Goal: Task Accomplishment & Management: Use online tool/utility

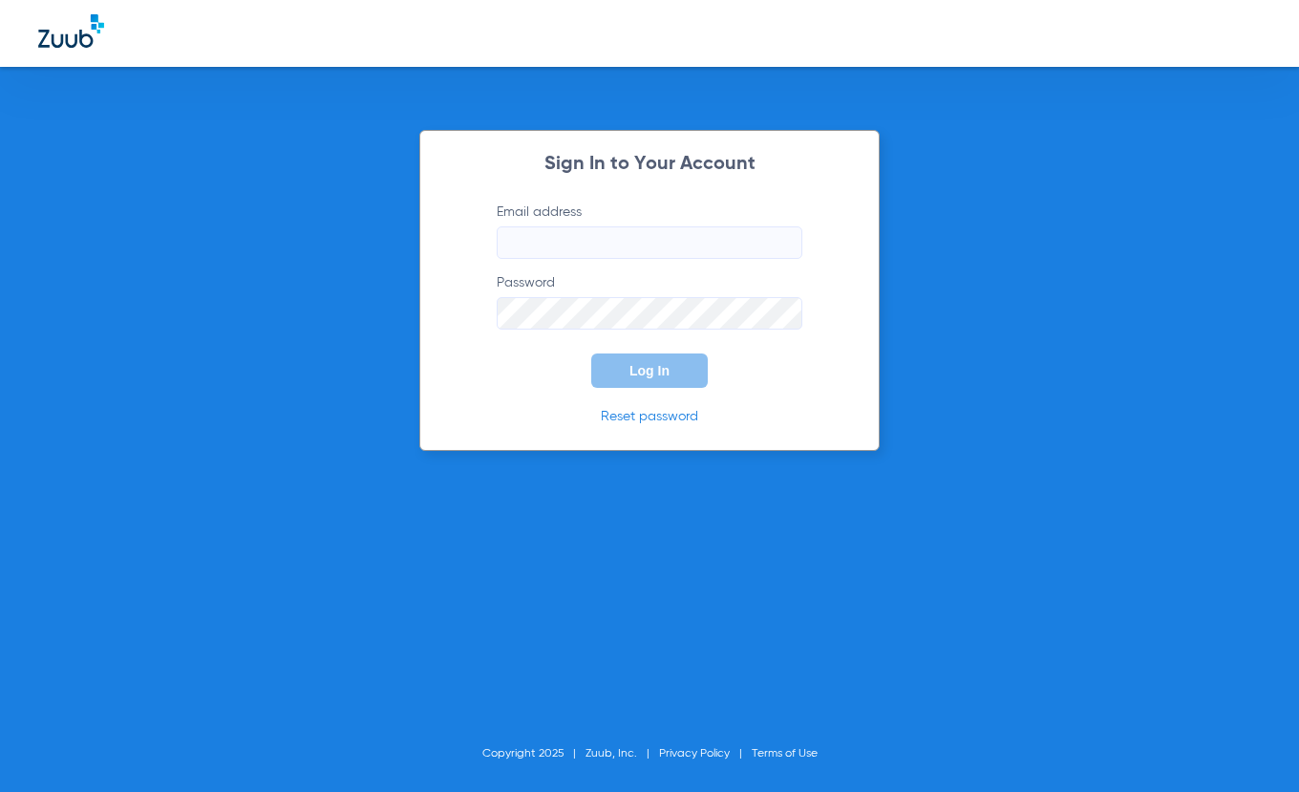
type input "[EMAIL_ADDRESS][DOMAIN_NAME]"
click at [677, 372] on button "Log In" at bounding box center [649, 370] width 116 height 34
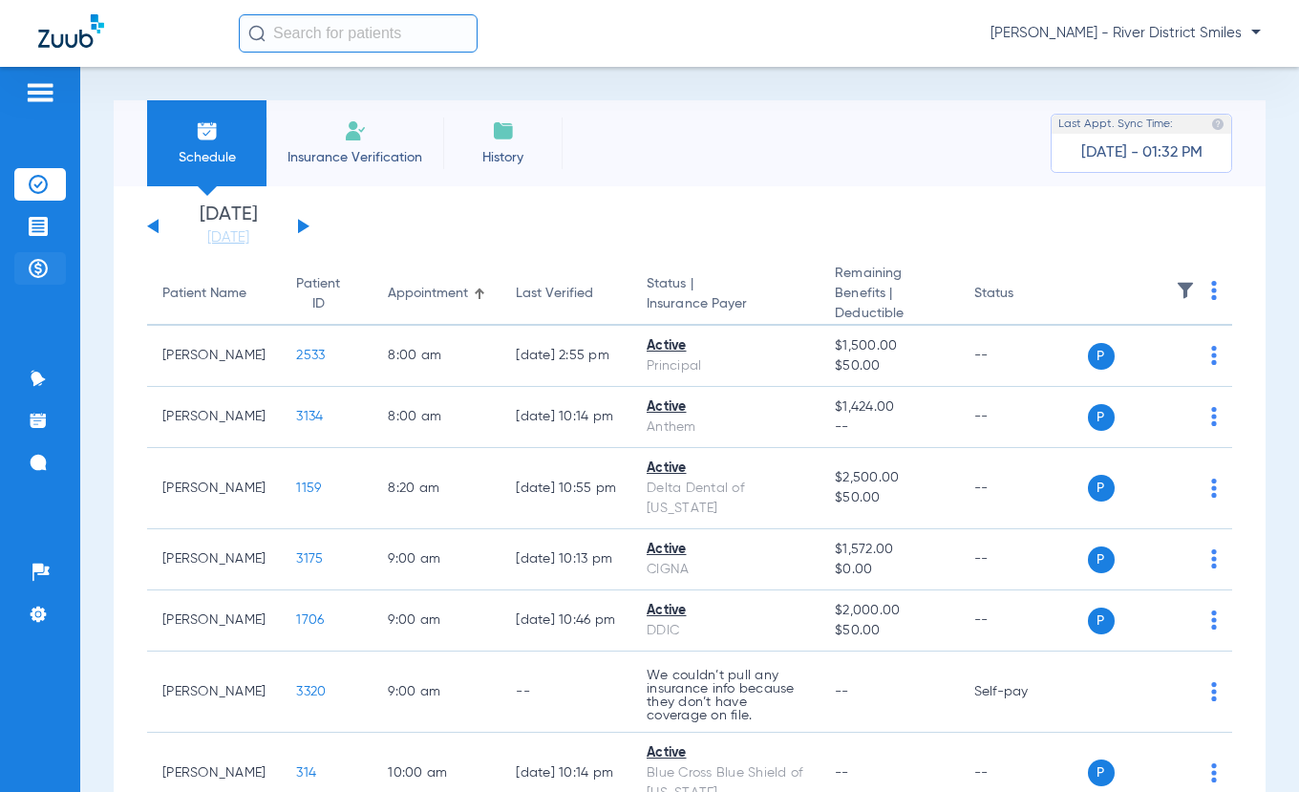
click at [33, 267] on img at bounding box center [38, 268] width 19 height 19
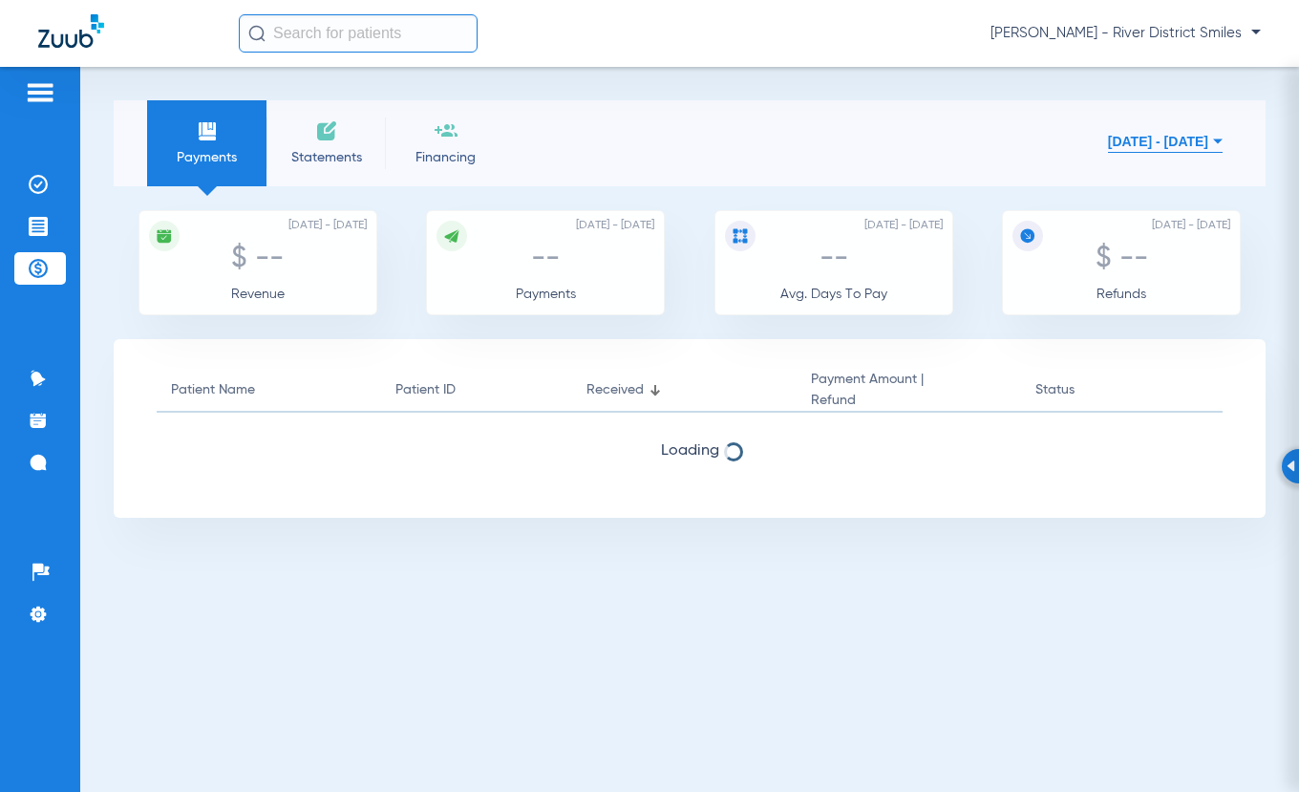
click at [322, 148] on span "Statements" at bounding box center [326, 157] width 91 height 19
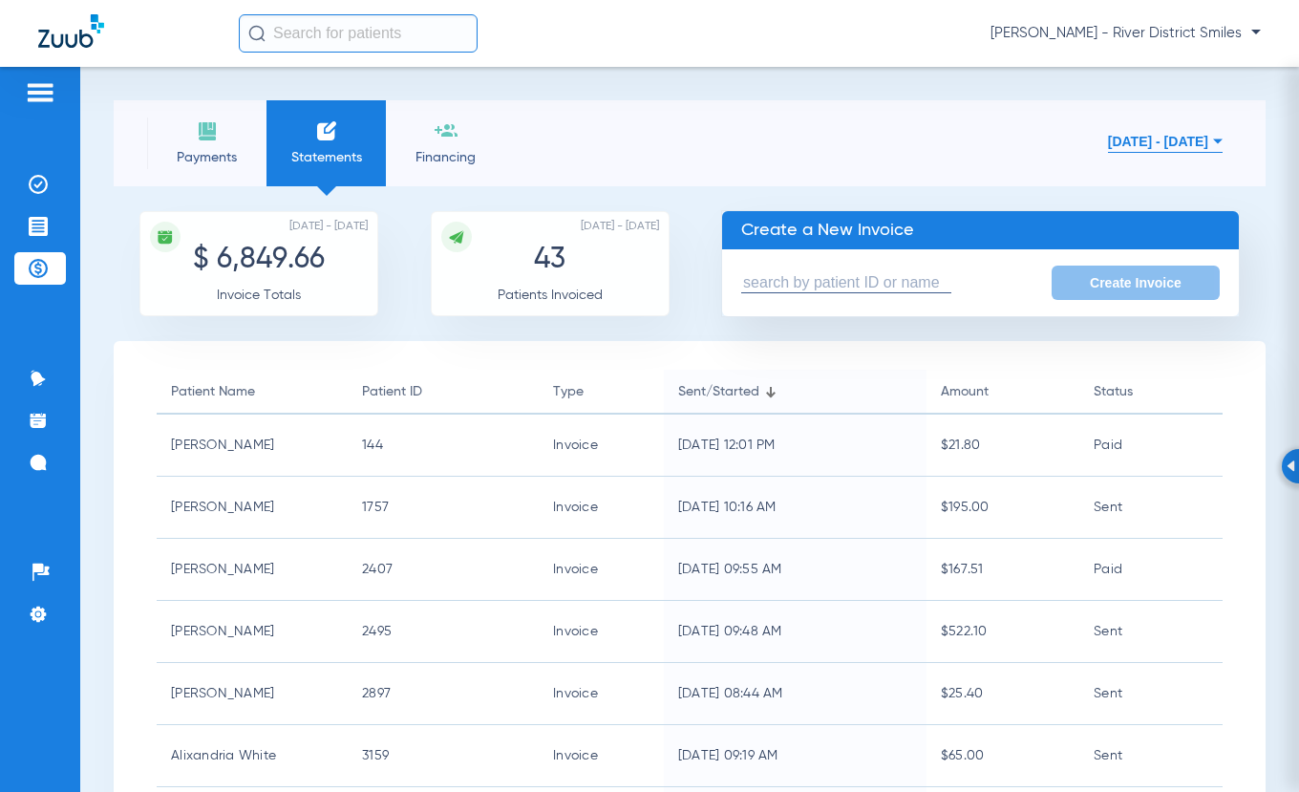
click at [848, 283] on input "text" at bounding box center [846, 283] width 210 height 20
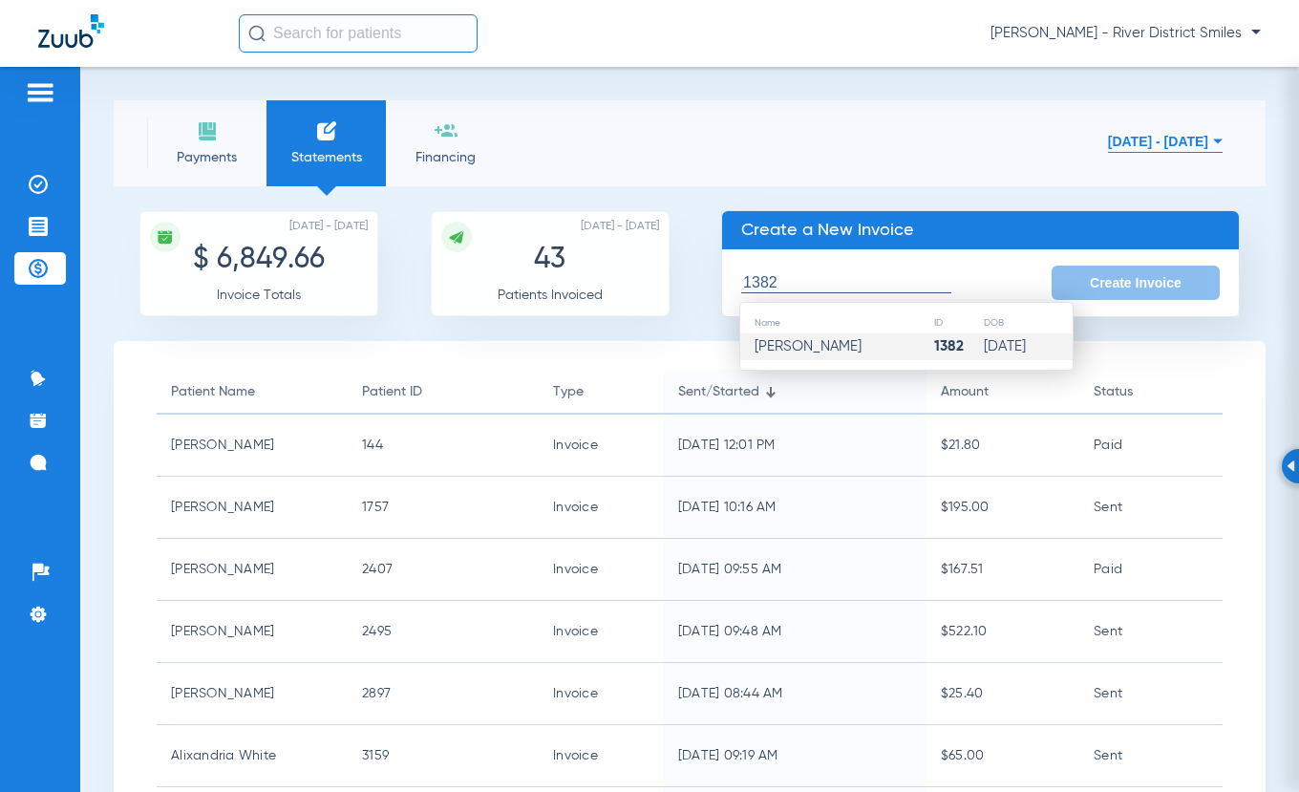
click at [838, 347] on span "[PERSON_NAME]" at bounding box center [807, 346] width 107 height 14
type input "[PERSON_NAME]"
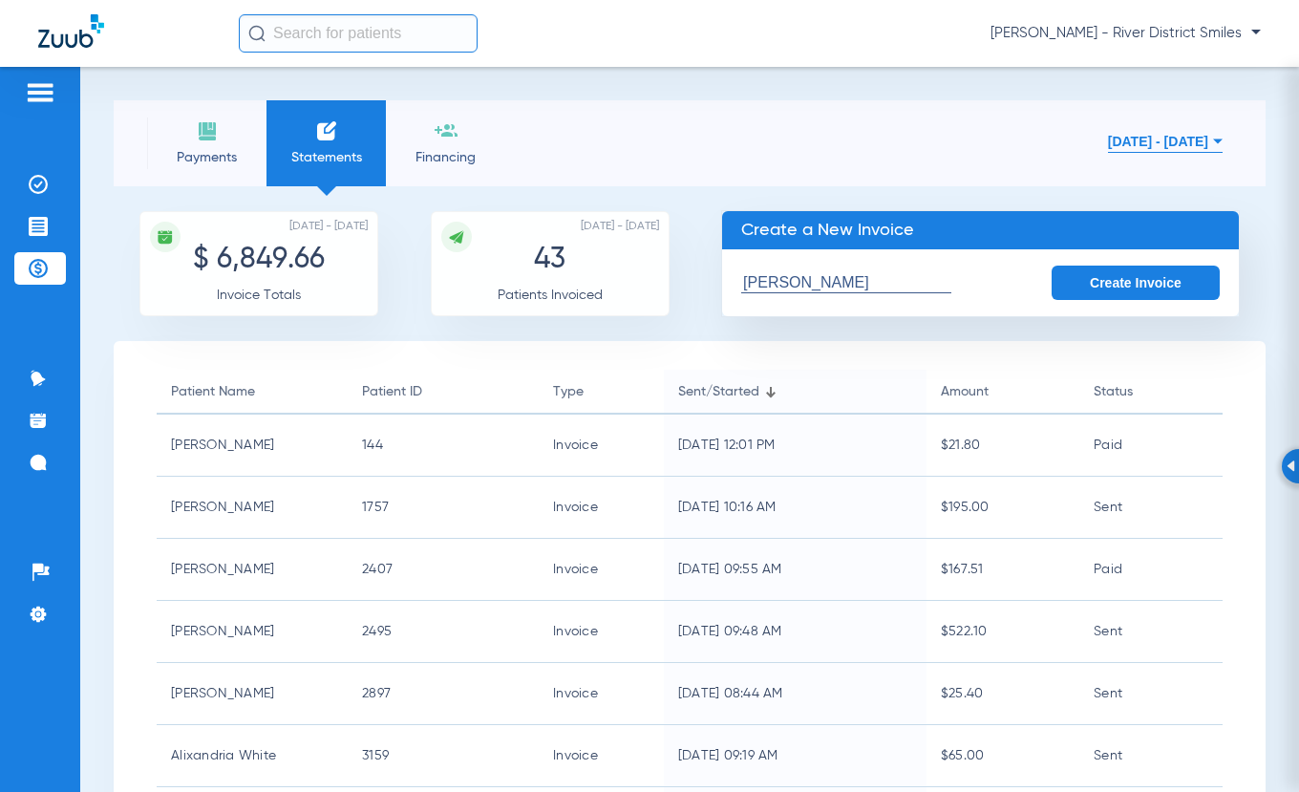
click at [1098, 274] on button "Create Invoice" at bounding box center [1135, 282] width 168 height 34
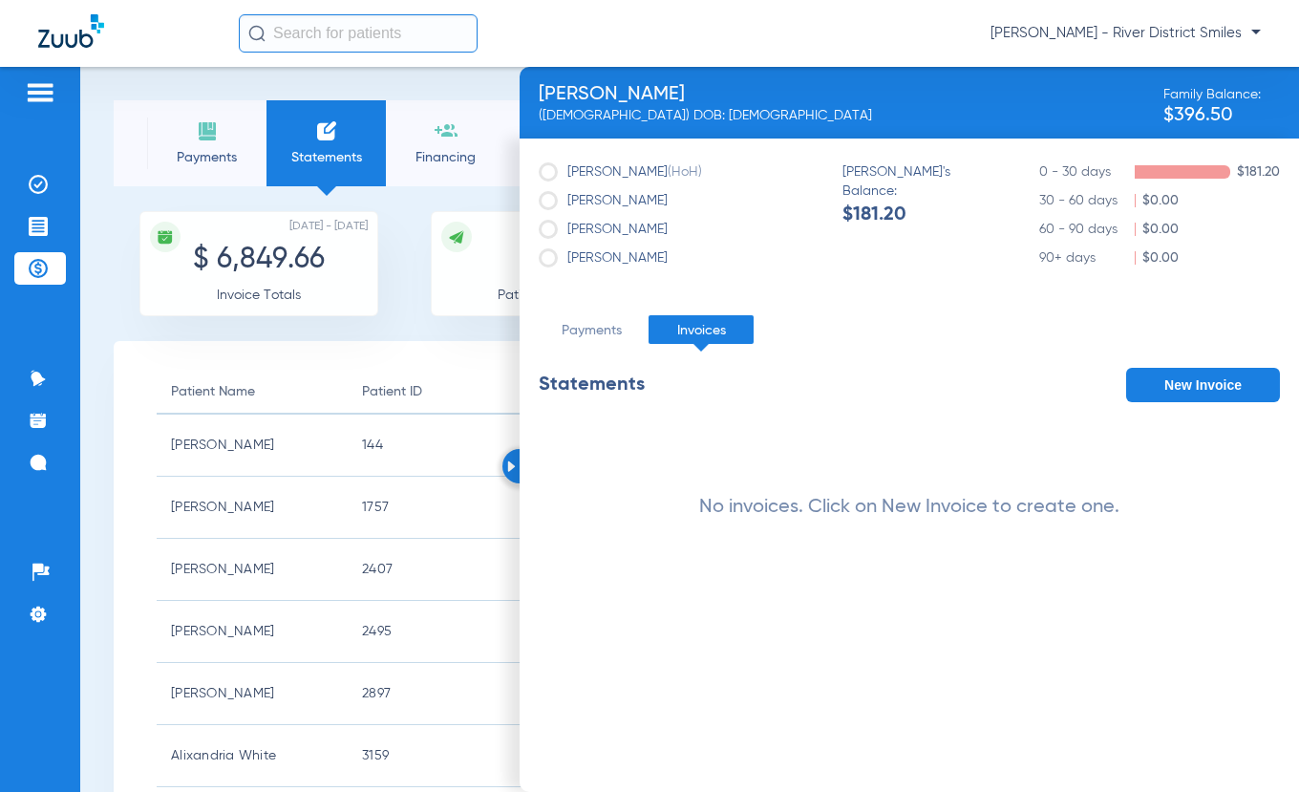
click at [1177, 387] on button "New Invoice" at bounding box center [1203, 385] width 154 height 34
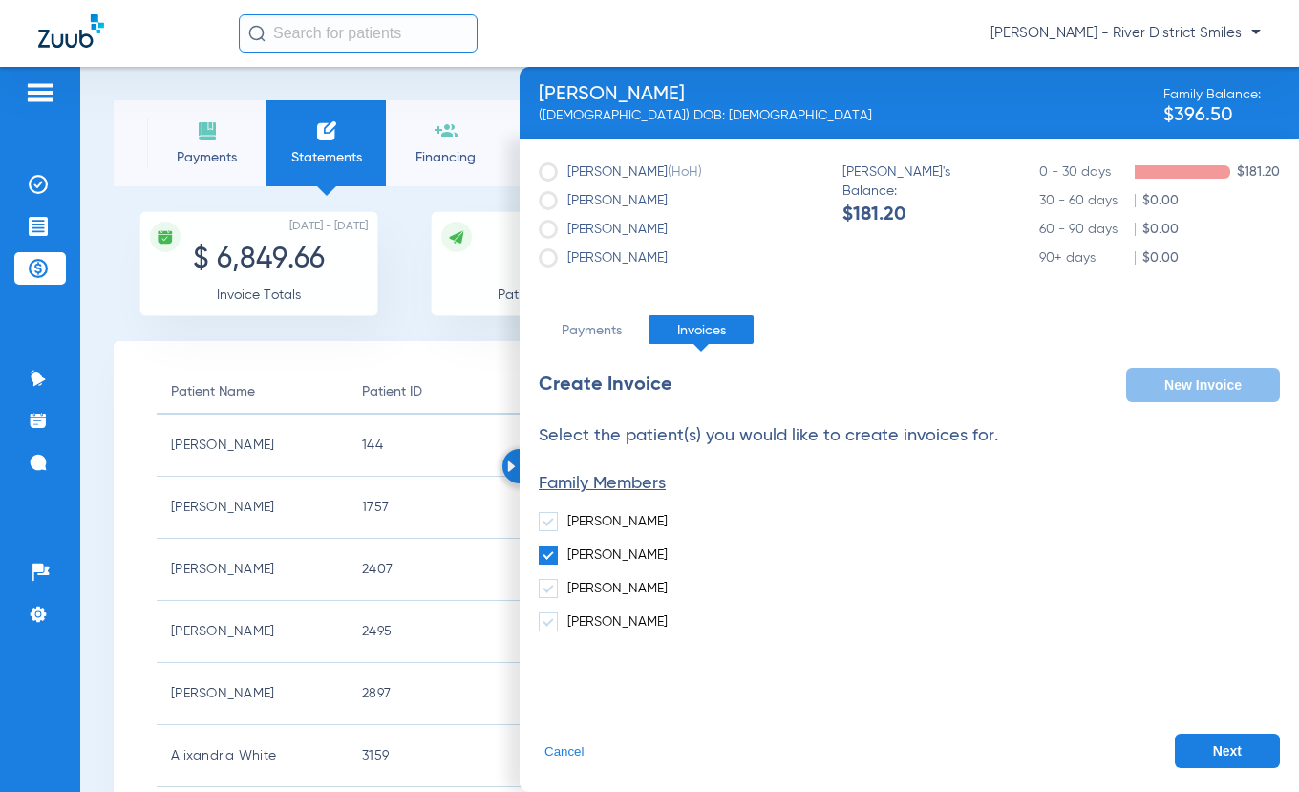
click at [1202, 755] on button "Next" at bounding box center [1227, 750] width 105 height 34
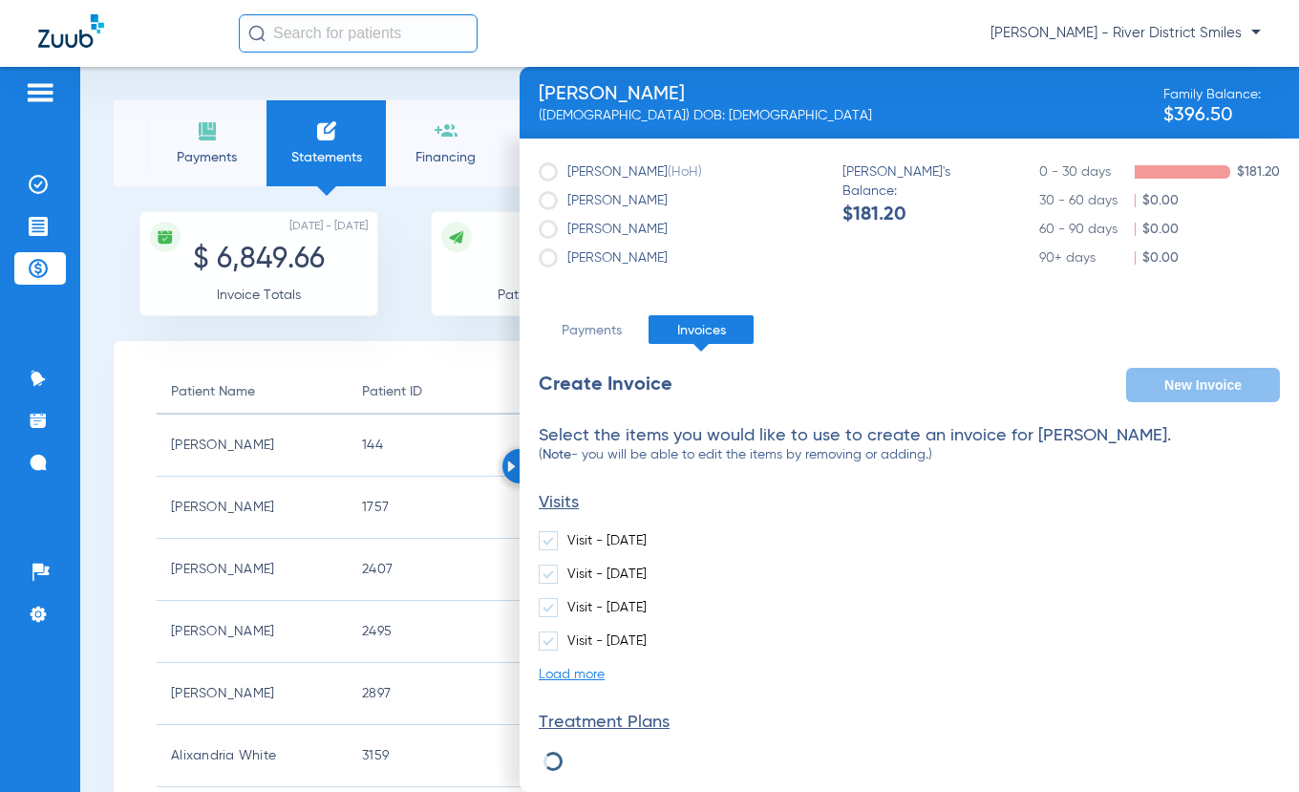
scroll to position [158, 0]
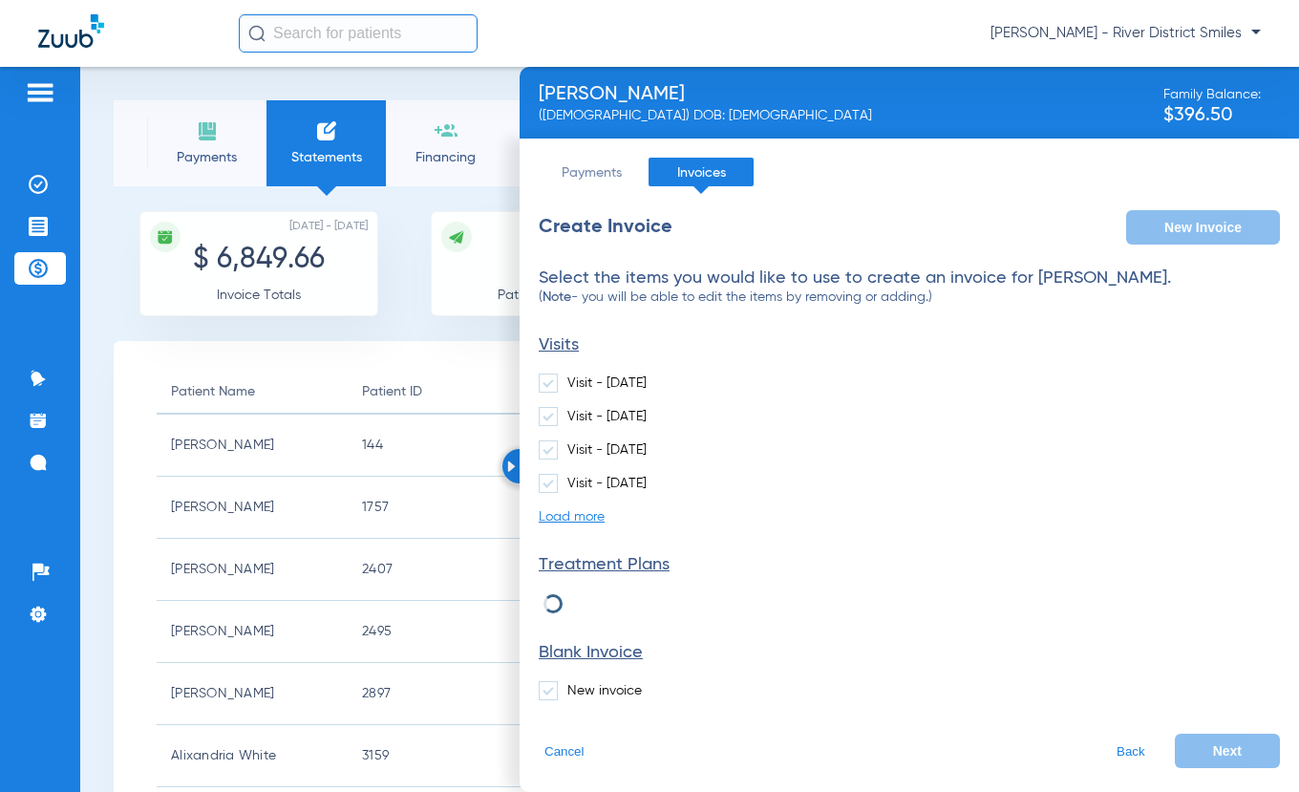
click at [545, 688] on span at bounding box center [548, 690] width 19 height 19
click at [571, 684] on input "New invoice" at bounding box center [571, 684] width 0 height 0
click at [1175, 750] on button "Next" at bounding box center [1227, 750] width 105 height 34
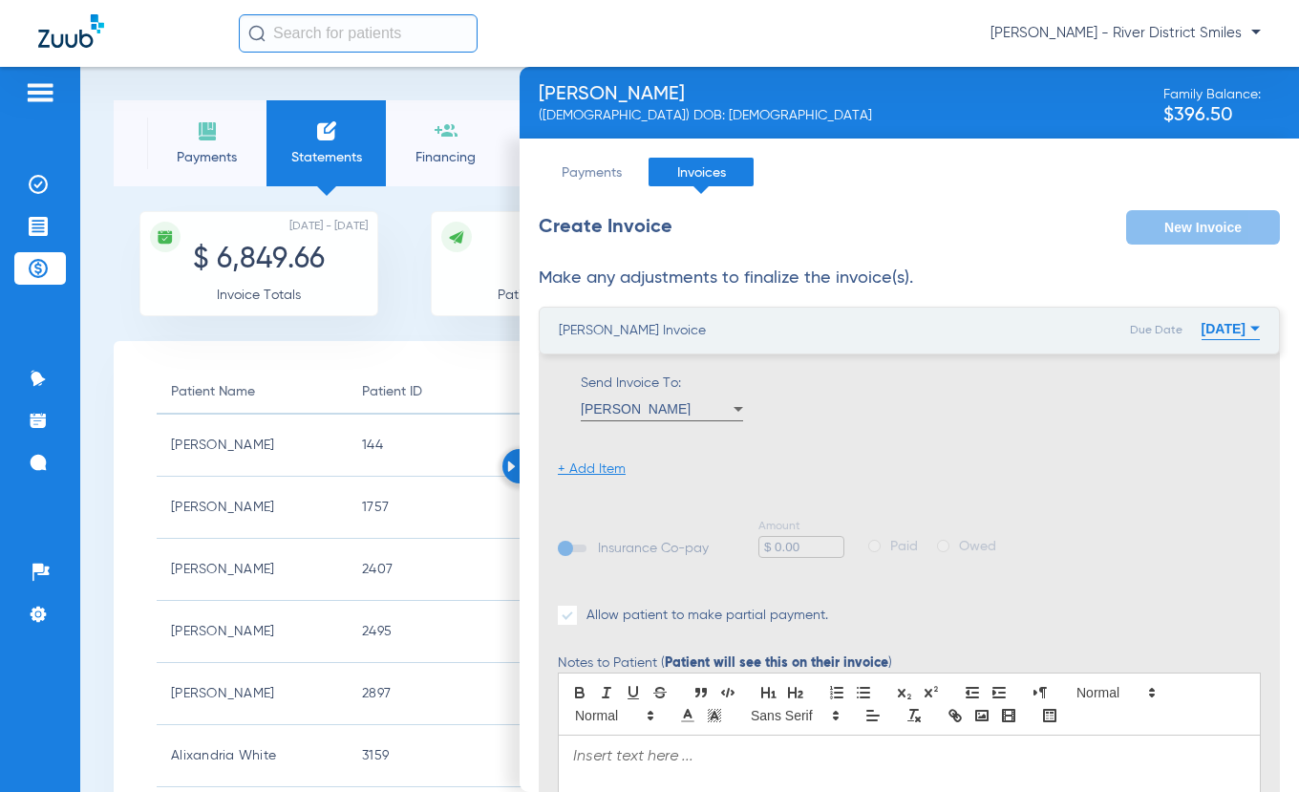
click at [615, 464] on li "+ Add Item" at bounding box center [592, 468] width 68 height 19
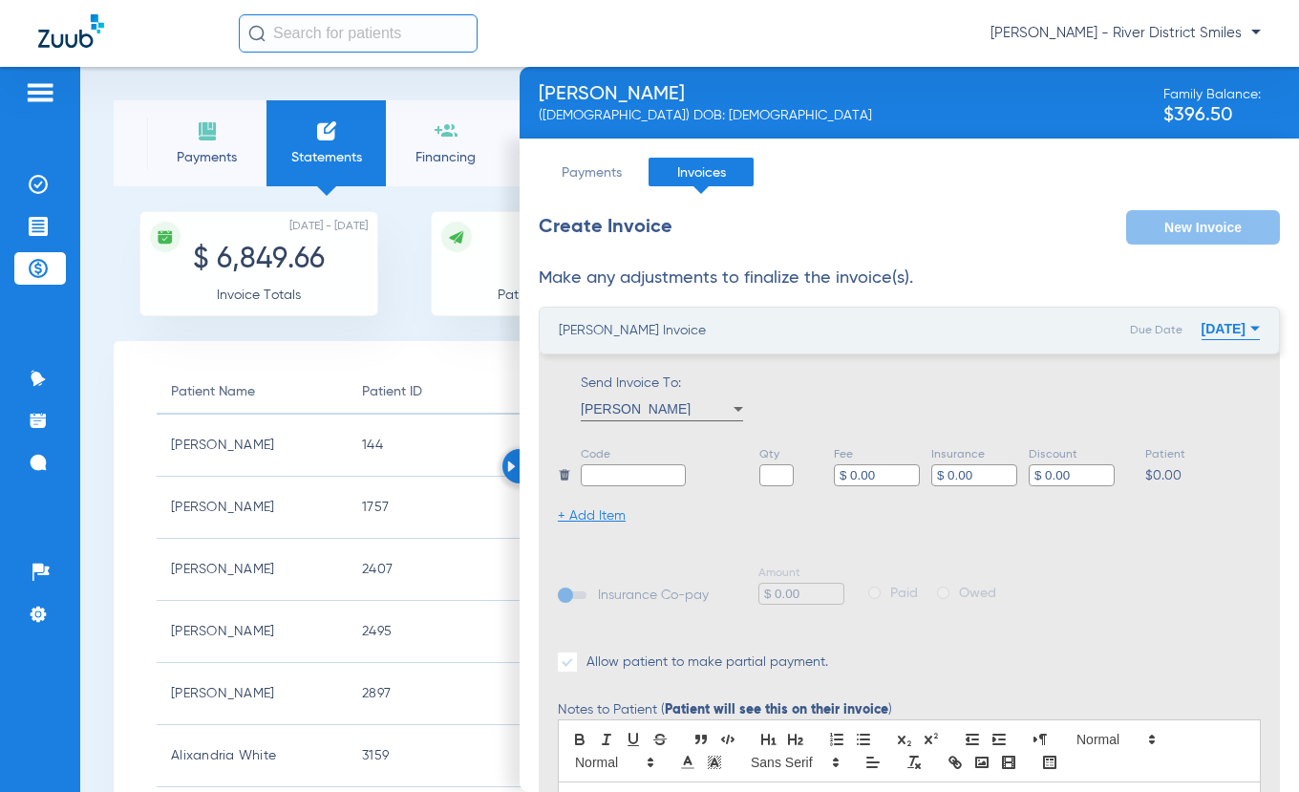
click at [618, 465] on input "text" at bounding box center [633, 475] width 105 height 22
type input "Balance"
type input "1"
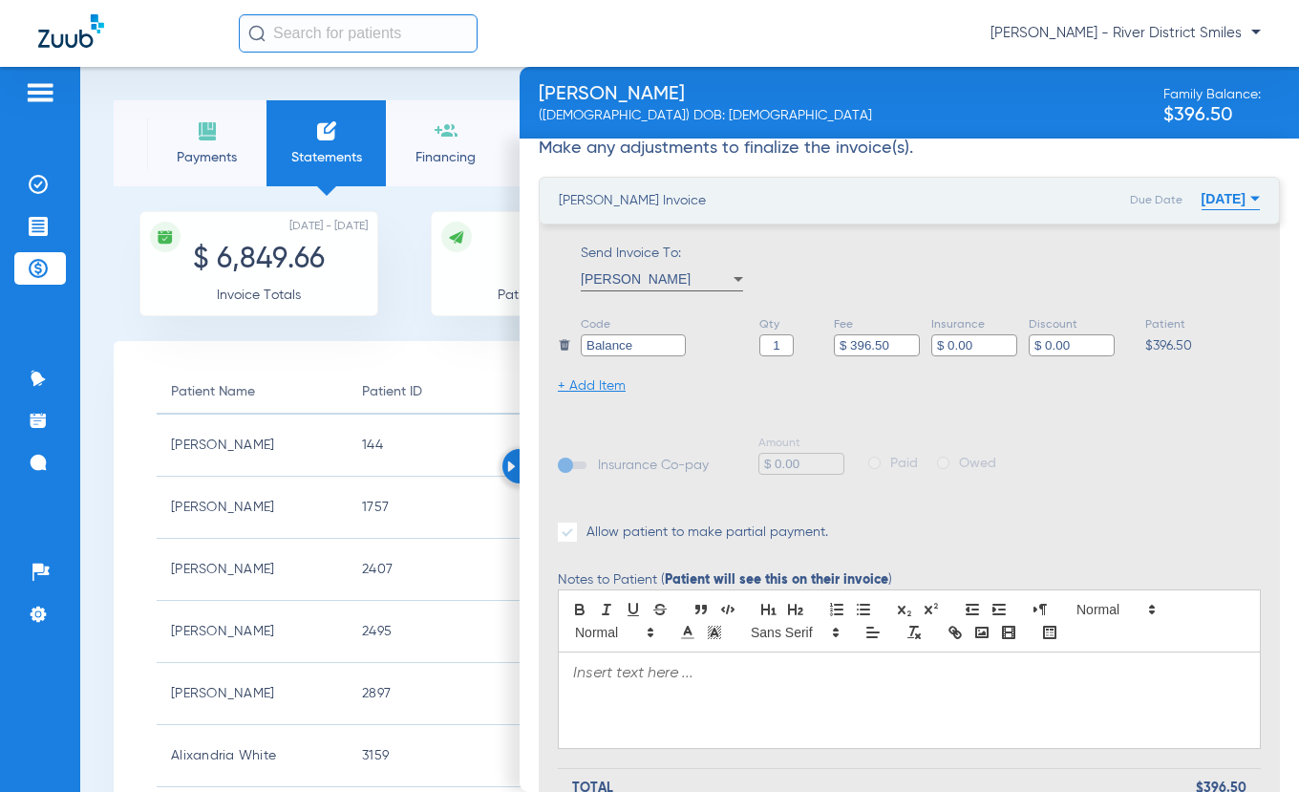
scroll to position [389, 0]
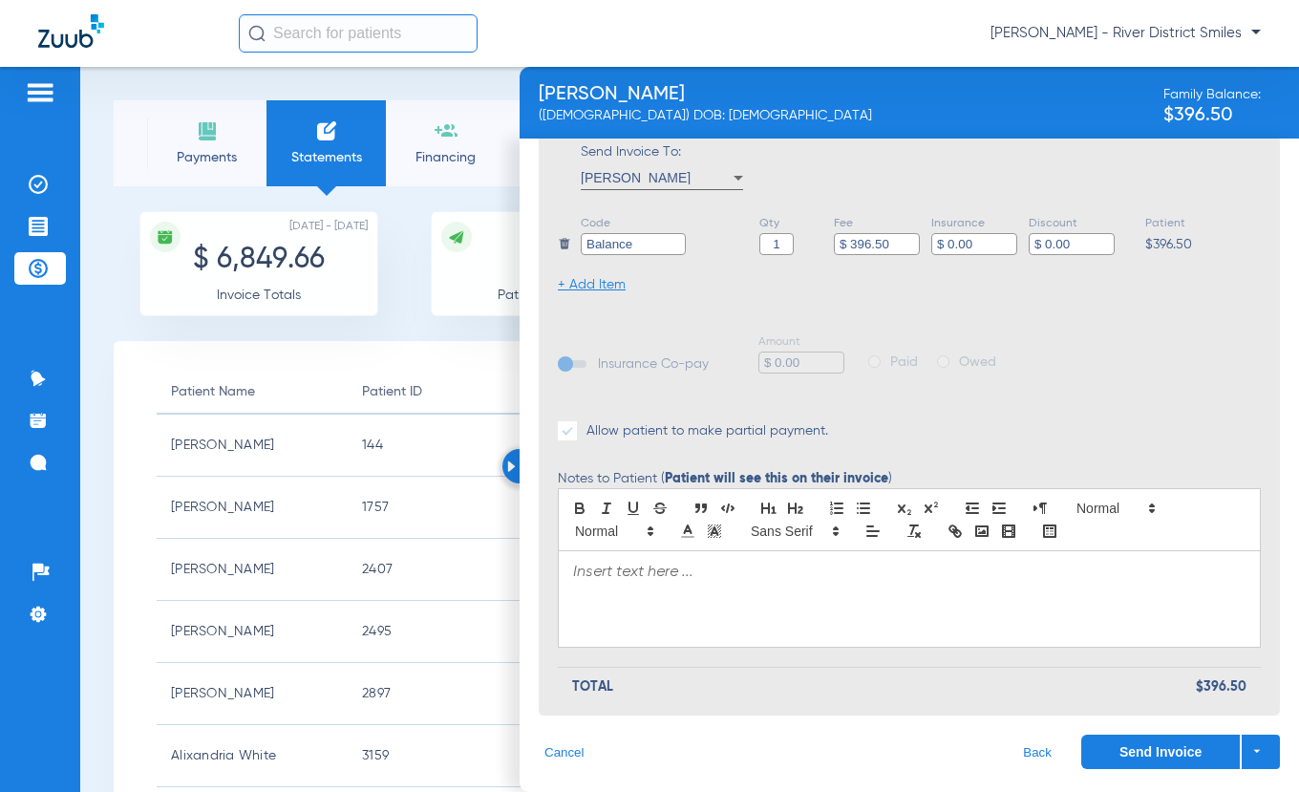
type input "$ 396.50"
click at [733, 575] on p at bounding box center [909, 571] width 672 height 19
click at [1127, 585] on div "Hey [PERSON_NAME]! You should have received a Delta check for reimbursement" at bounding box center [909, 598] width 701 height 95
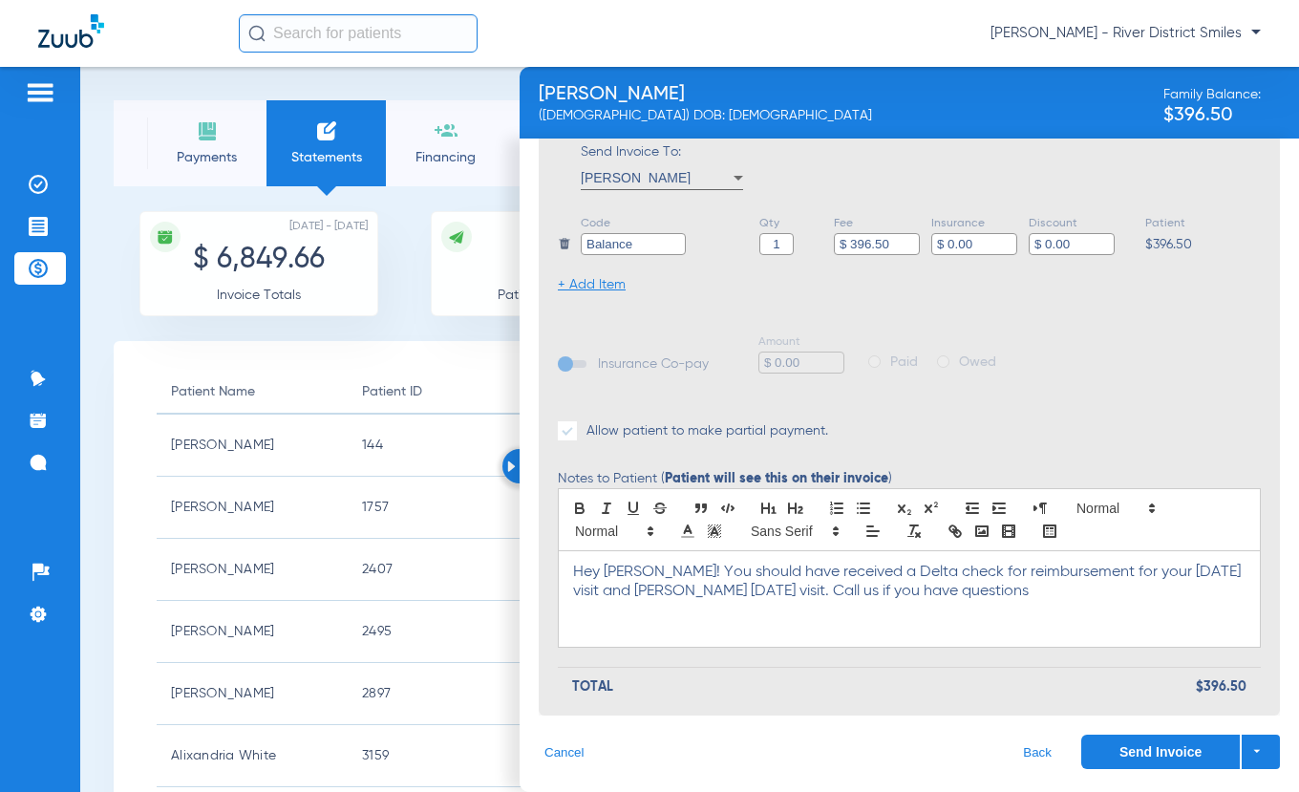
click at [783, 592] on p "Hey [PERSON_NAME]! You should have received a Delta check for reimbursement for…" at bounding box center [909, 581] width 672 height 38
click at [1070, 603] on div "Hey [PERSON_NAME]! You should have received a Delta check for reimbursement for…" at bounding box center [909, 598] width 701 height 95
click at [1136, 741] on button "Send Invoice" at bounding box center [1160, 751] width 159 height 34
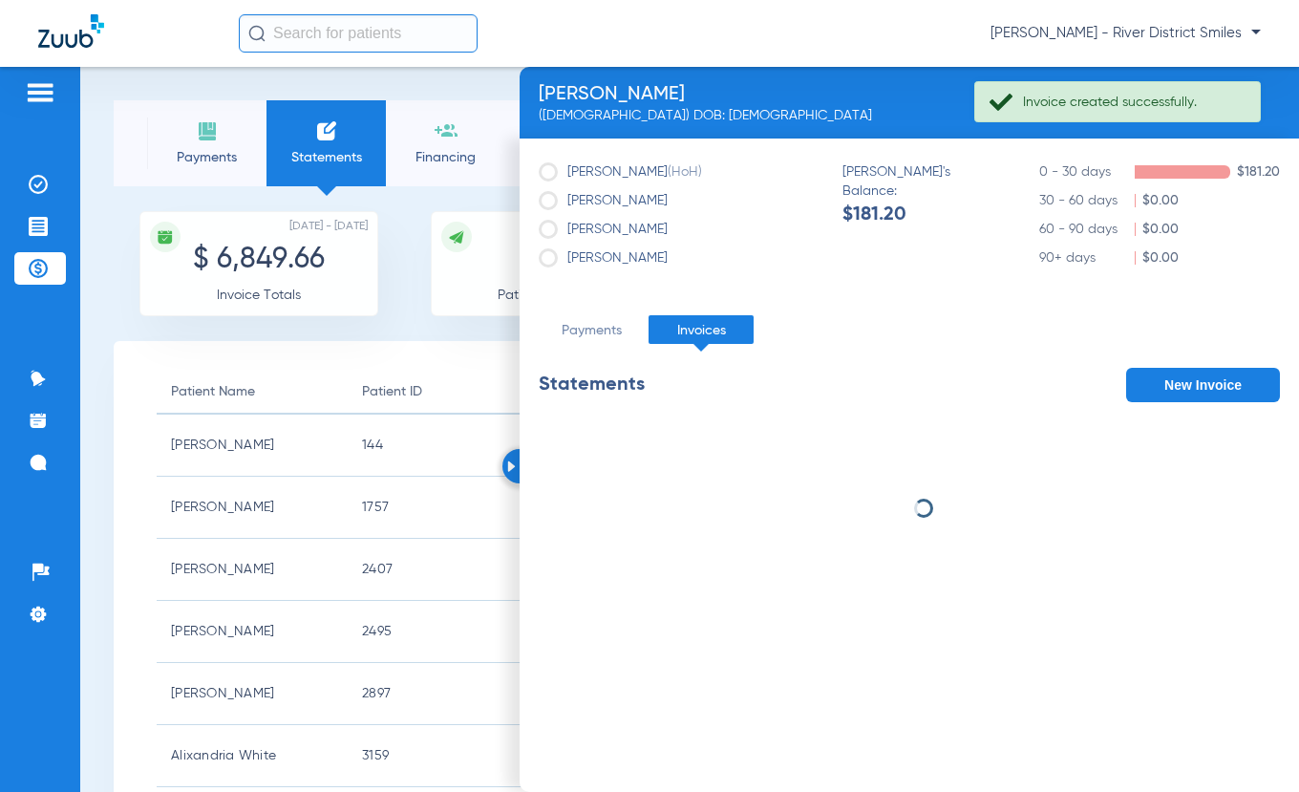
scroll to position [0, 0]
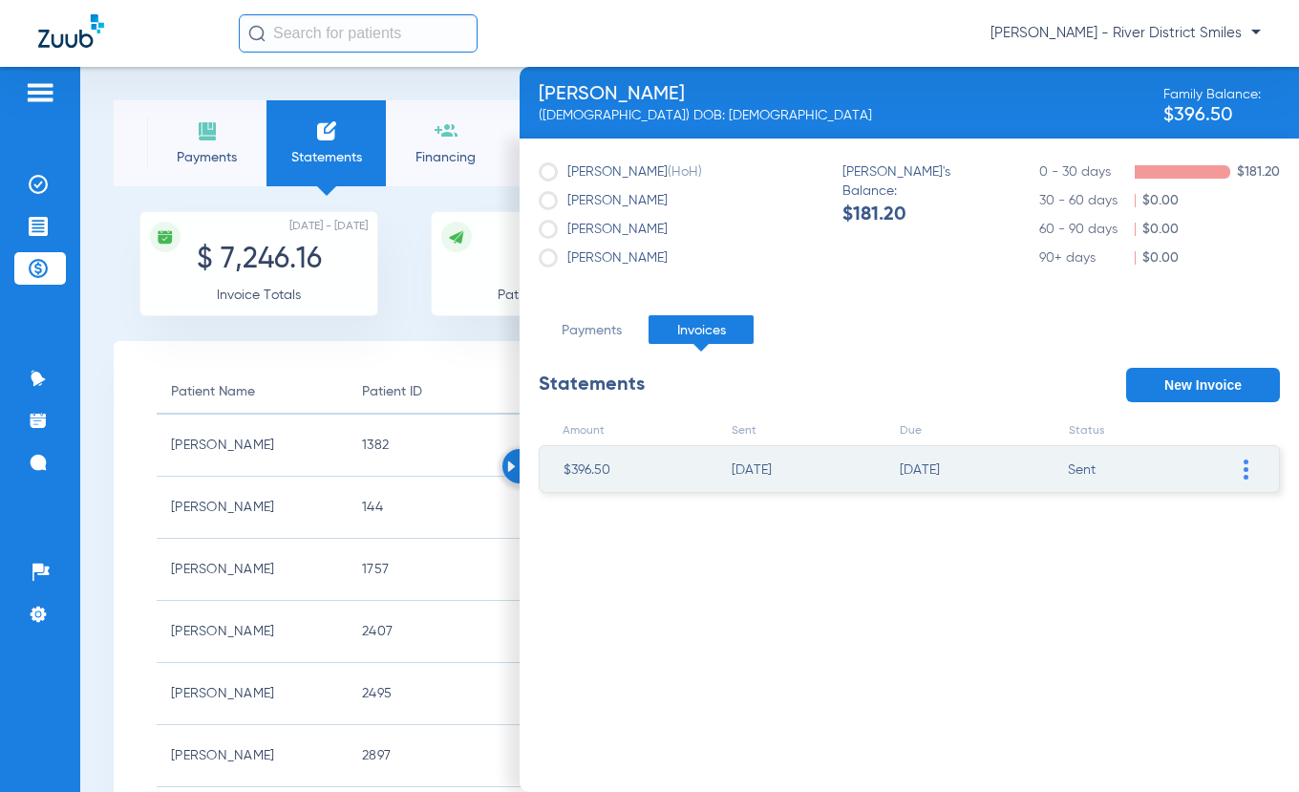
click at [190, 129] on li "Payments" at bounding box center [206, 143] width 119 height 86
